Goal: Transaction & Acquisition: Book appointment/travel/reservation

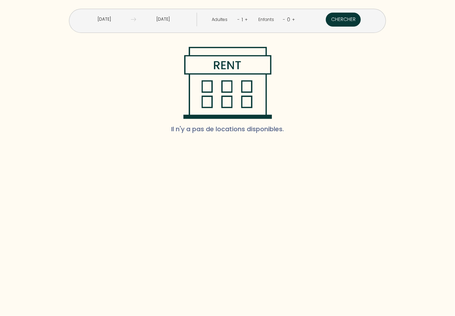
click at [326, 26] on button "Chercher" at bounding box center [343, 20] width 35 height 14
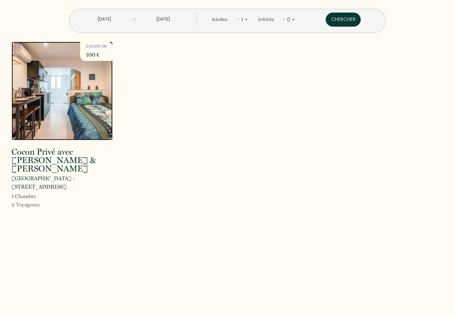
click at [70, 94] on img at bounding box center [62, 91] width 101 height 99
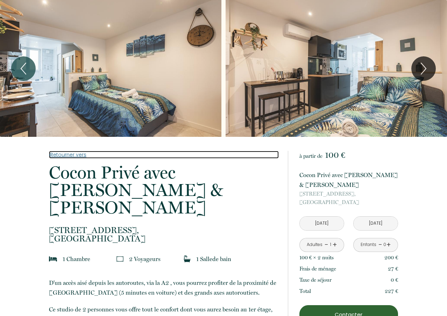
click at [53, 154] on link "Retourner vers" at bounding box center [164, 155] width 230 height 8
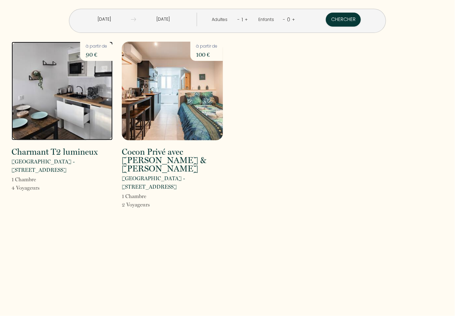
click at [60, 103] on img at bounding box center [62, 91] width 101 height 99
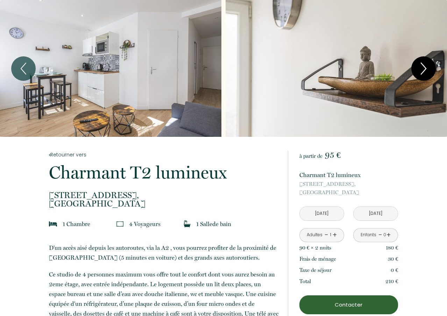
click at [424, 71] on icon "Next" at bounding box center [423, 68] width 5 height 11
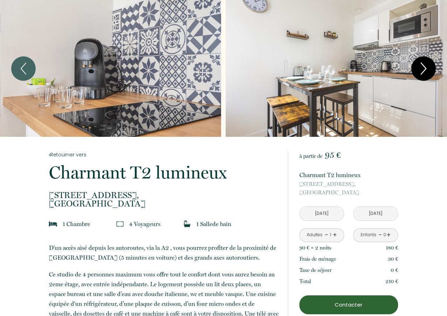
click at [424, 71] on icon "Next" at bounding box center [423, 68] width 5 height 11
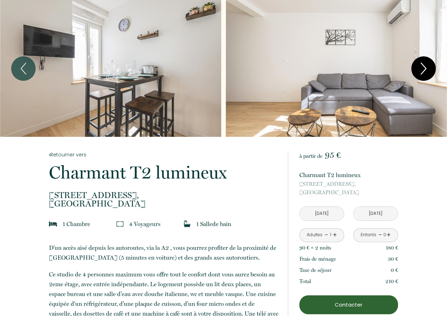
click at [424, 71] on icon "Next" at bounding box center [423, 68] width 5 height 11
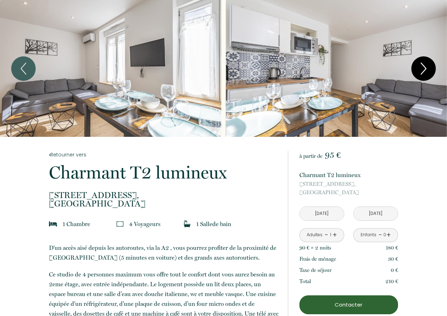
click at [424, 71] on icon "Next" at bounding box center [423, 68] width 5 height 11
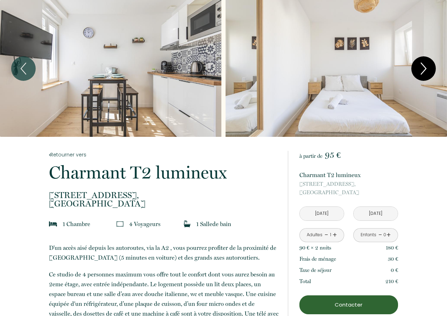
click at [424, 71] on icon "Next" at bounding box center [423, 68] width 5 height 11
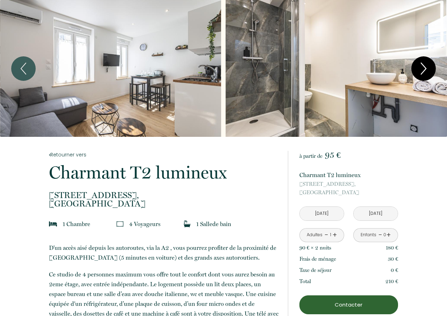
click at [424, 71] on icon "Next" at bounding box center [423, 68] width 5 height 11
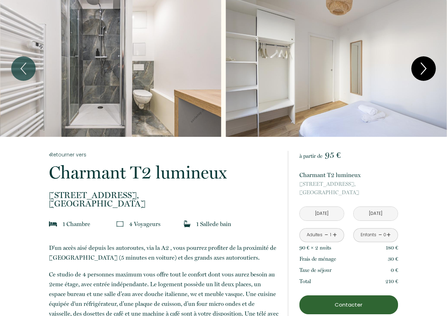
click at [424, 71] on icon "Next" at bounding box center [423, 68] width 5 height 11
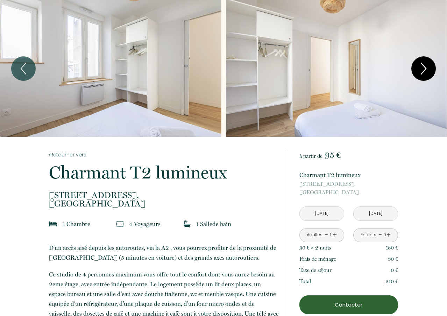
click at [424, 71] on icon "Next" at bounding box center [423, 68] width 5 height 11
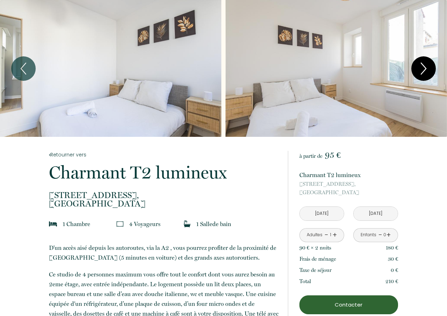
click at [424, 71] on icon "Next" at bounding box center [423, 68] width 5 height 11
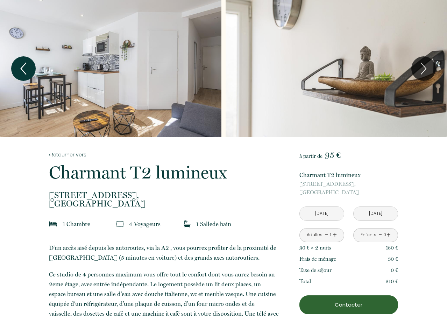
click at [22, 74] on icon "Previous" at bounding box center [23, 68] width 15 height 21
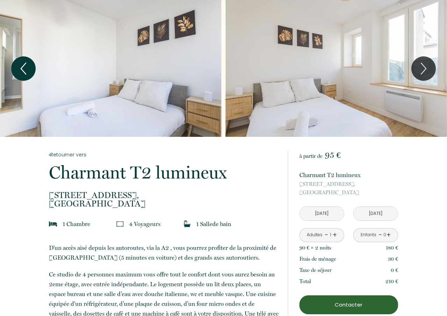
click at [20, 59] on icon "Previous" at bounding box center [23, 68] width 15 height 21
